Goal: Navigation & Orientation: Find specific page/section

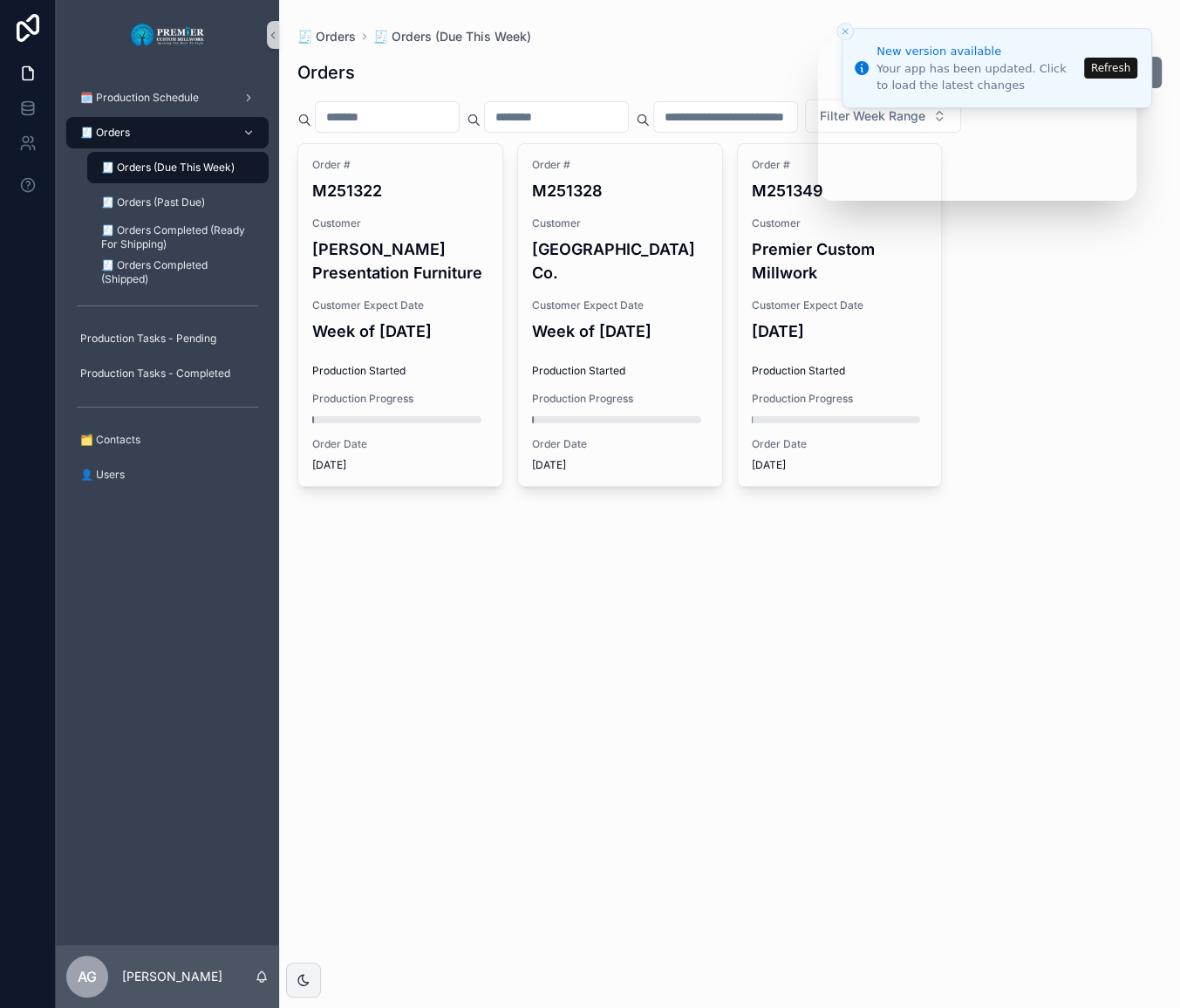
click at [1092, 70] on button "Refresh" at bounding box center [1111, 68] width 54 height 21
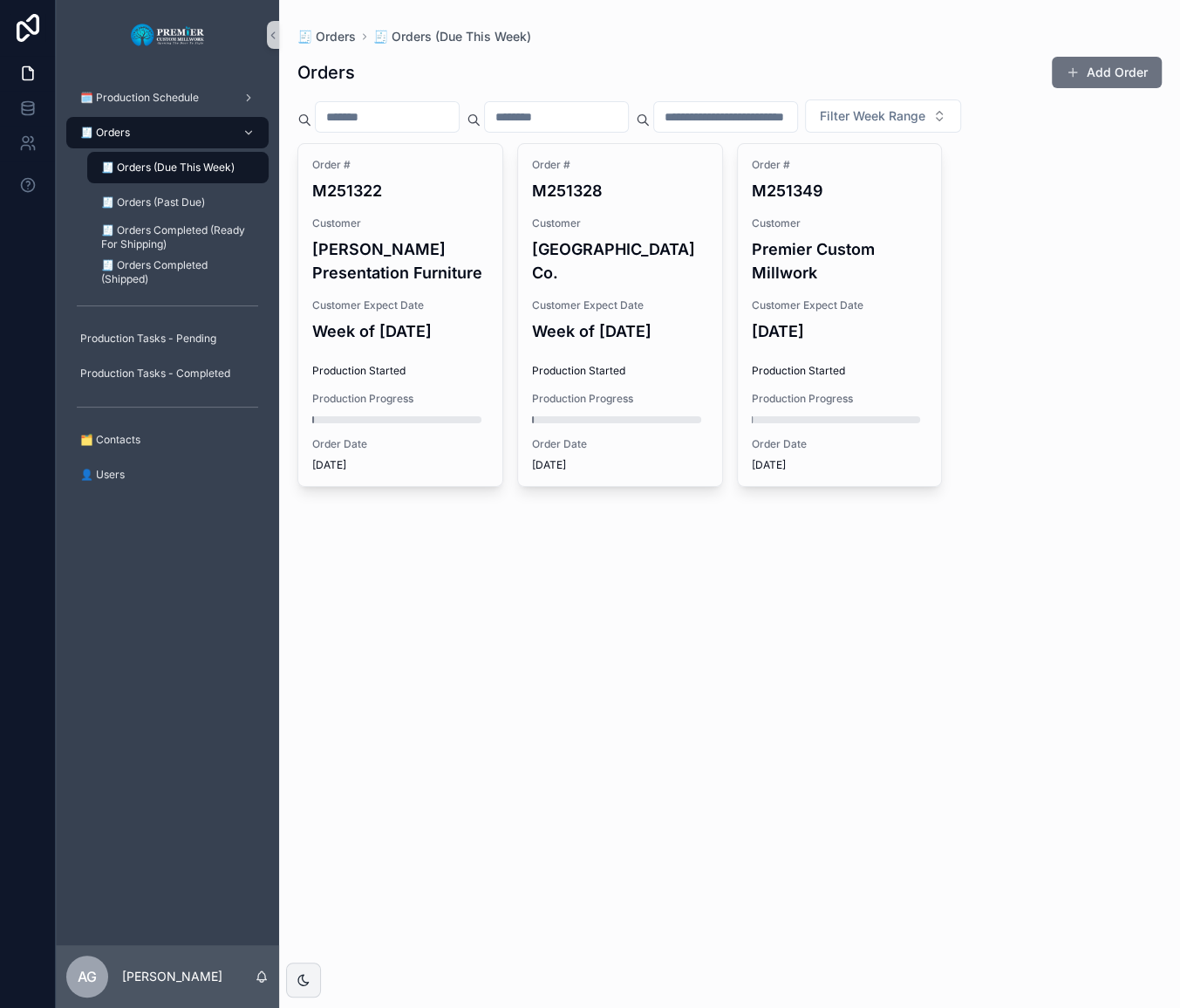
click at [172, 123] on div "🧾 Orders" at bounding box center [167, 132] width 182 height 28
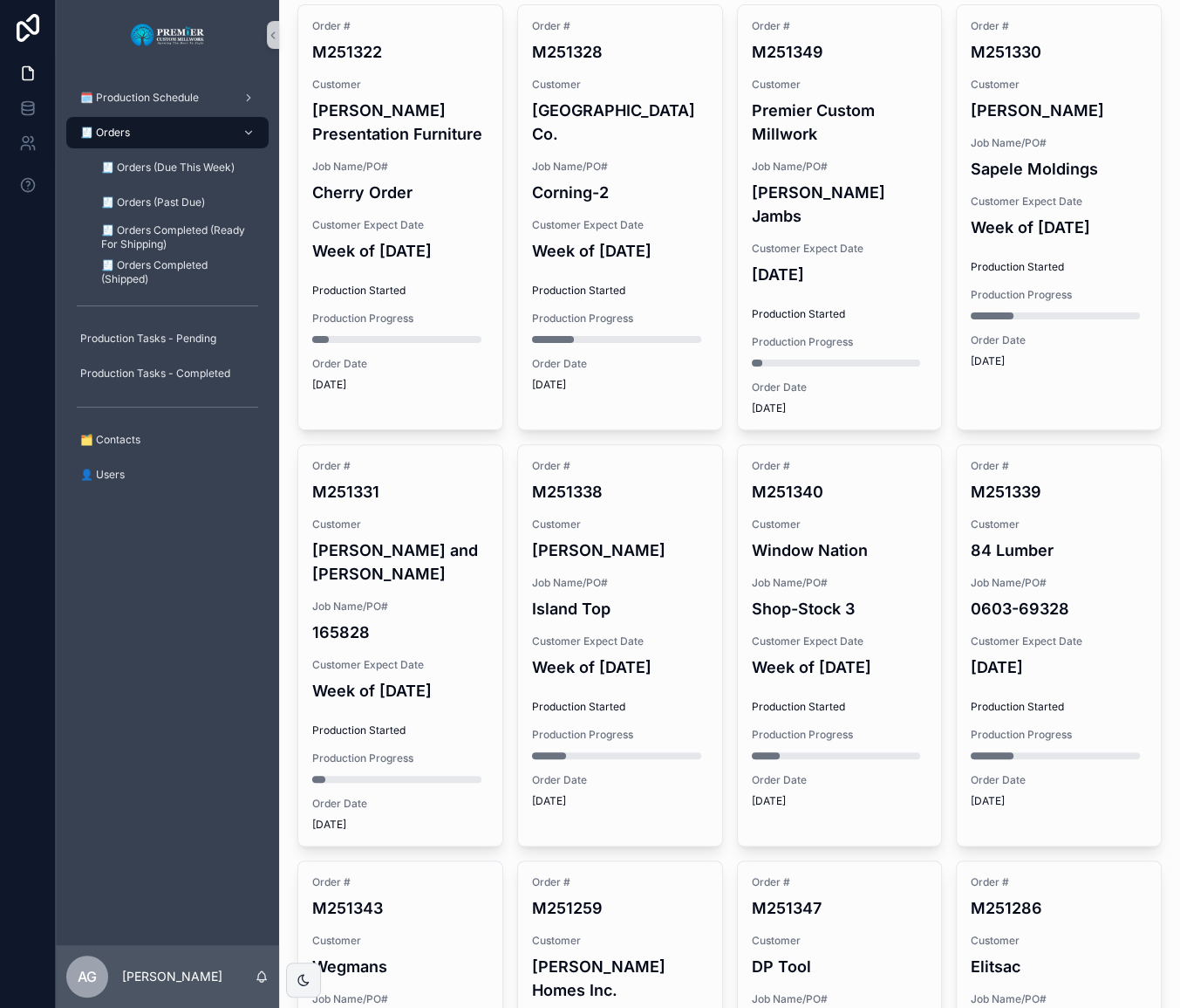
scroll to position [67, 0]
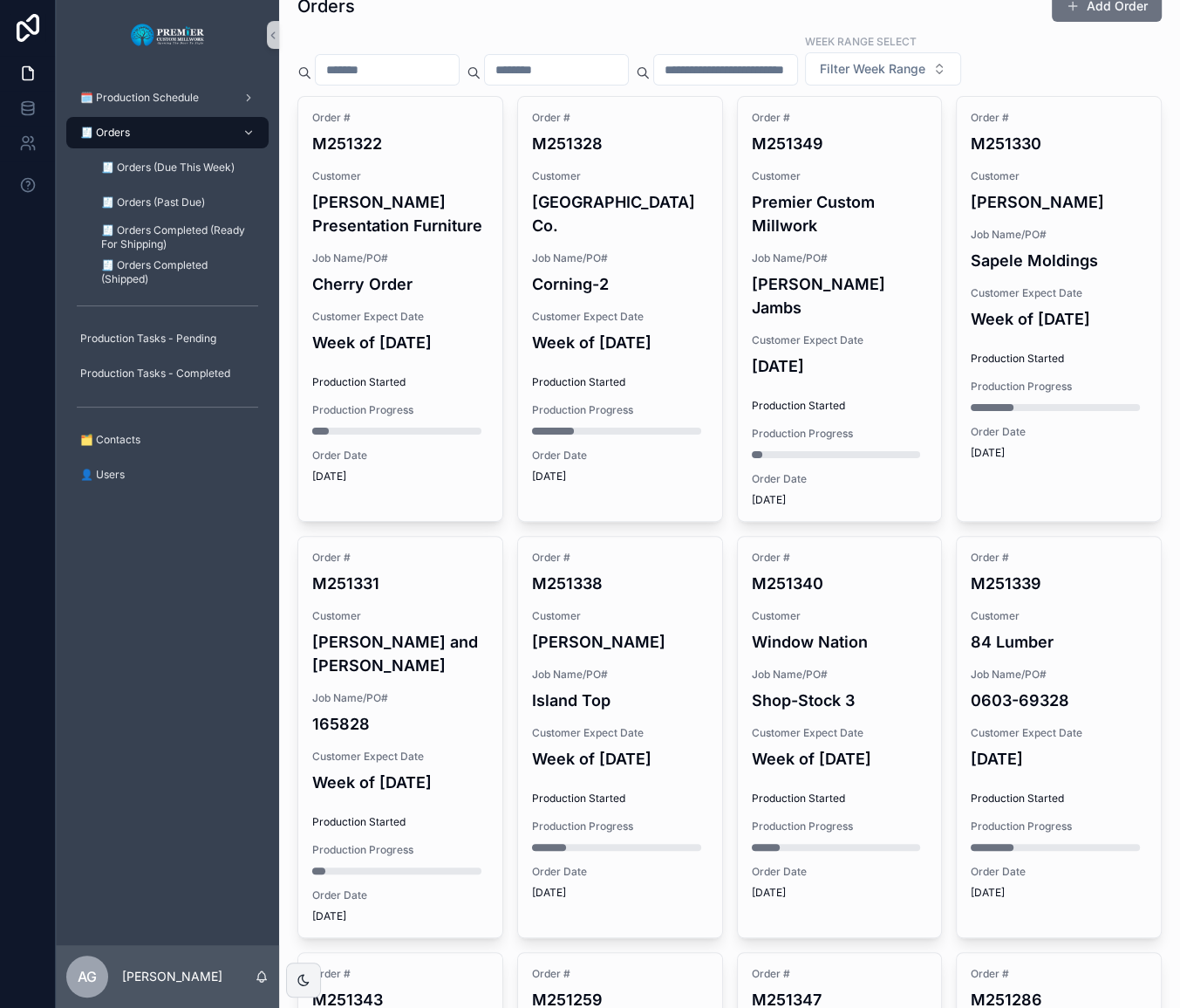
click at [619, 272] on h4 "Corning-2" at bounding box center [619, 284] width 176 height 24
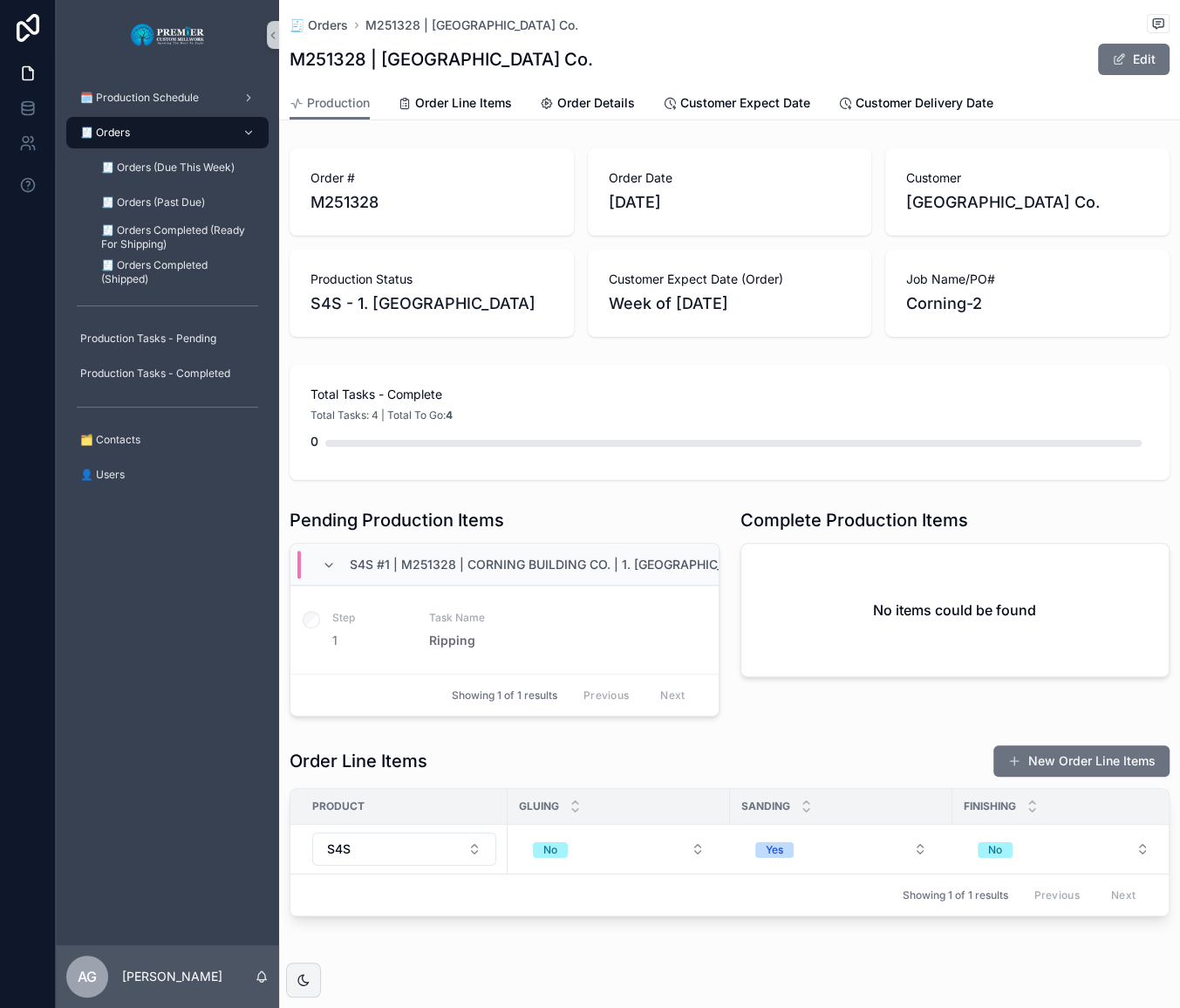
click at [158, 139] on div "🧾 Orders" at bounding box center [167, 132] width 182 height 28
